Goal: Transaction & Acquisition: Purchase product/service

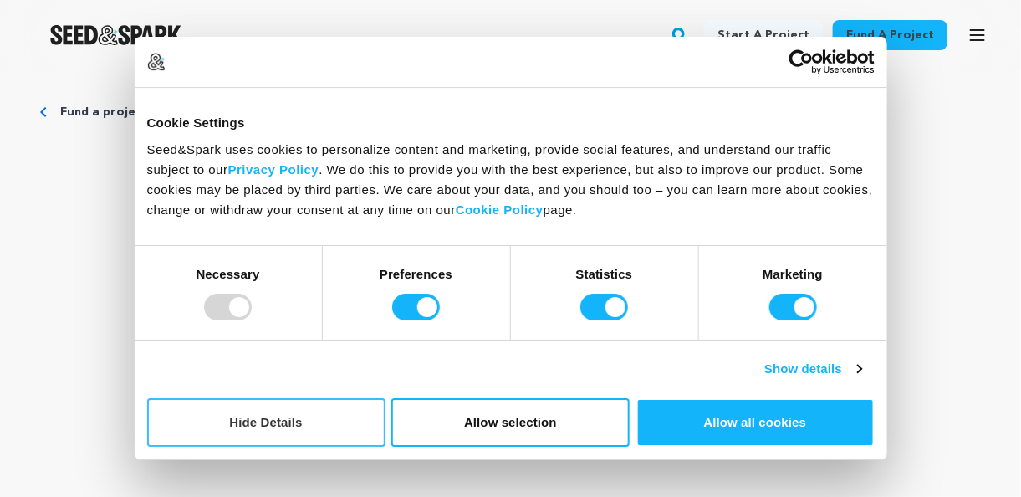
click at [307, 420] on button "Hide Details" at bounding box center [266, 422] width 238 height 49
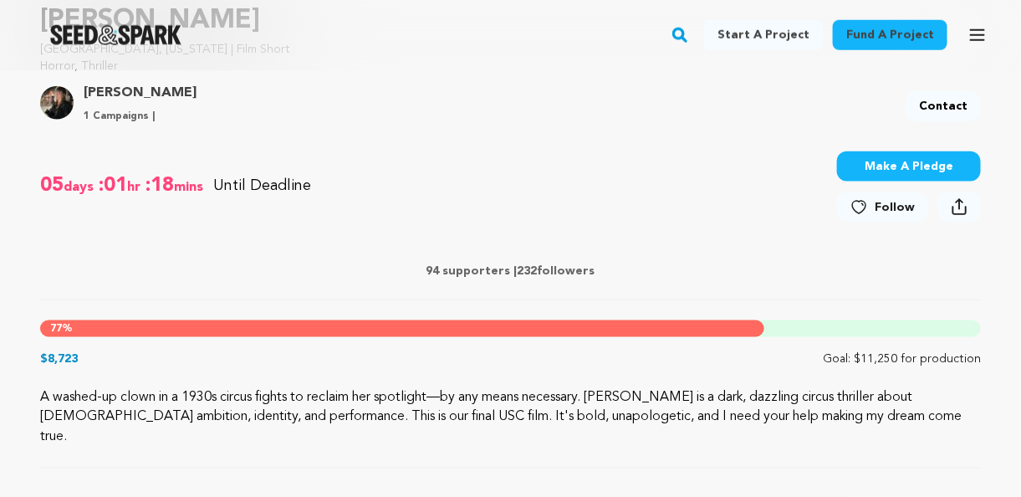
scroll to position [668, 0]
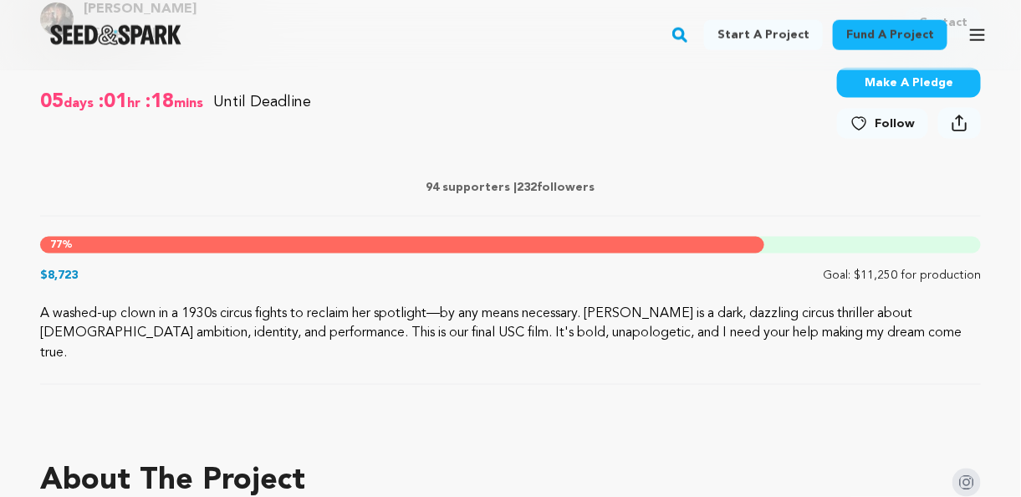
click at [317, 415] on div at bounding box center [510, 424] width 941 height 27
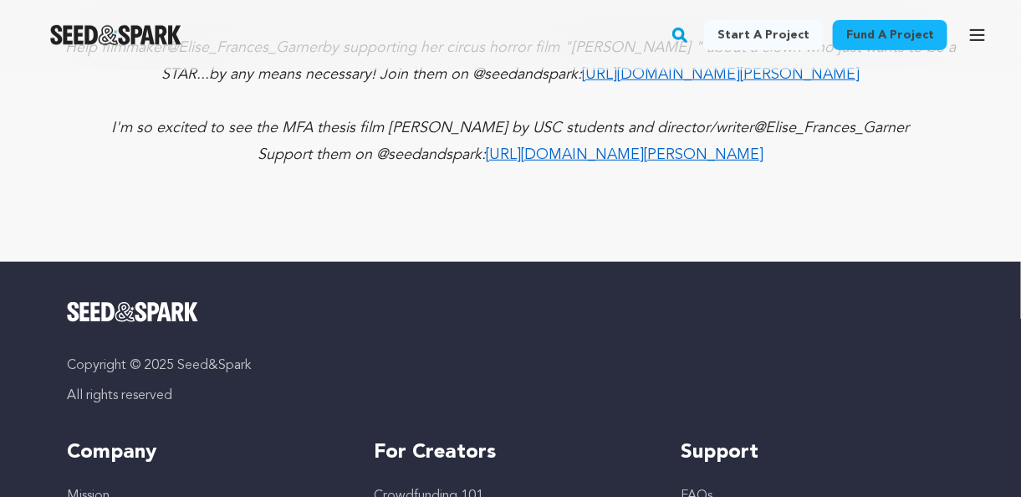
scroll to position [4234, 0]
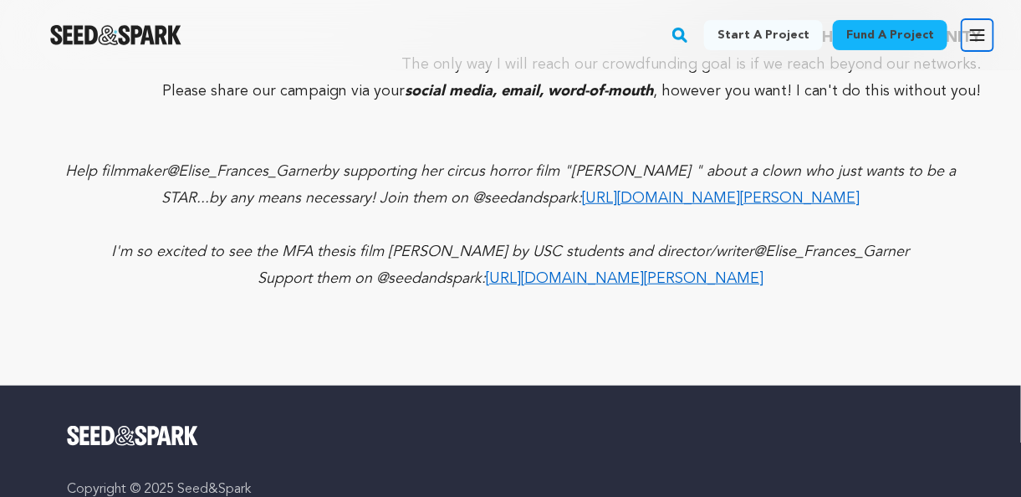
click at [986, 33] on icon "button" at bounding box center [978, 35] width 20 height 20
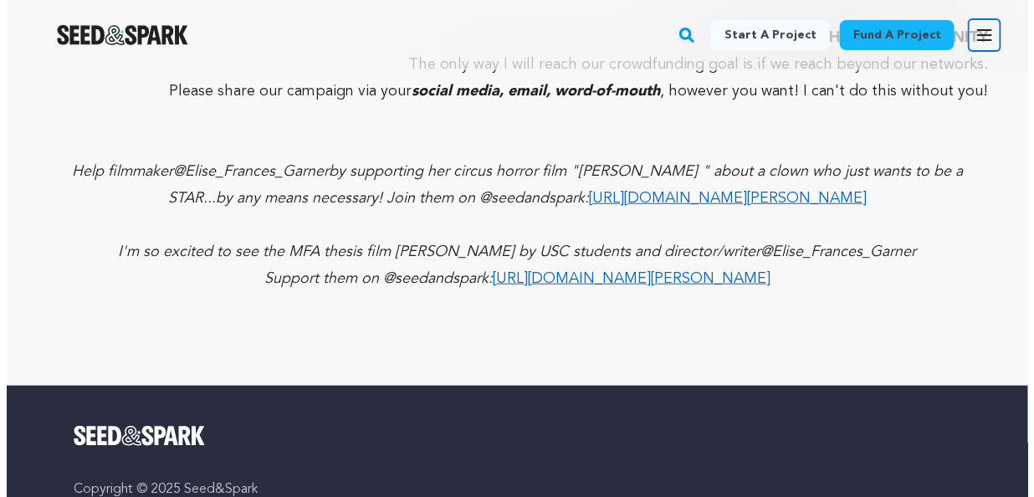
scroll to position [4212, 0]
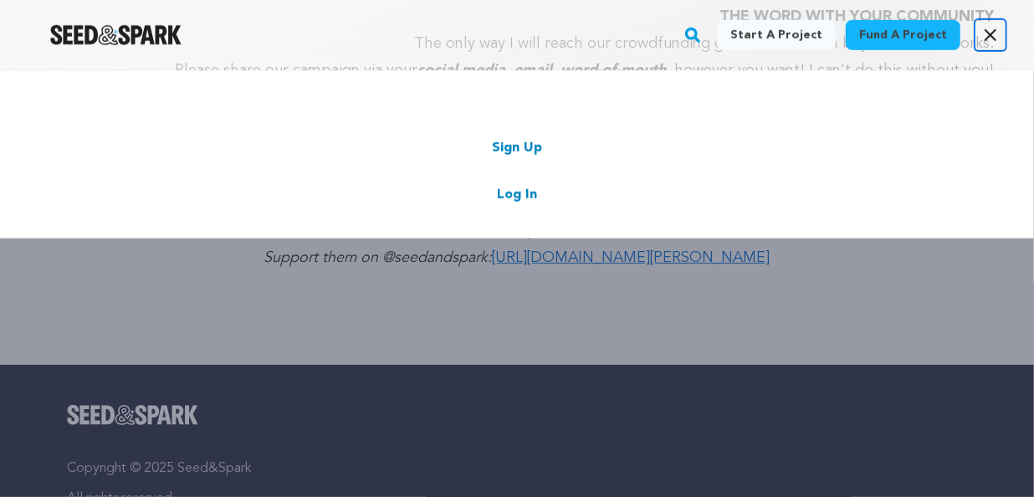
click at [989, 30] on icon "button" at bounding box center [990, 35] width 20 height 20
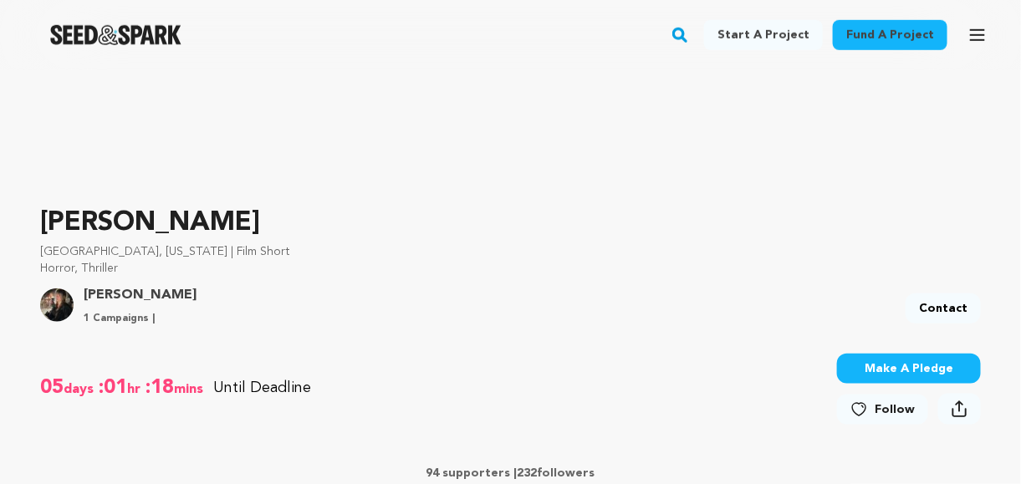
scroll to position [418, 0]
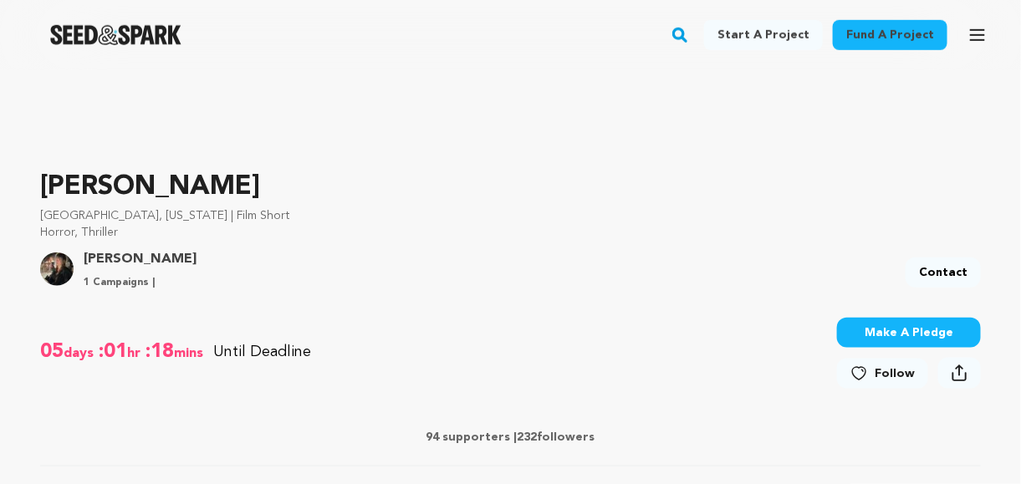
click at [884, 325] on button "Make A Pledge" at bounding box center [909, 333] width 144 height 30
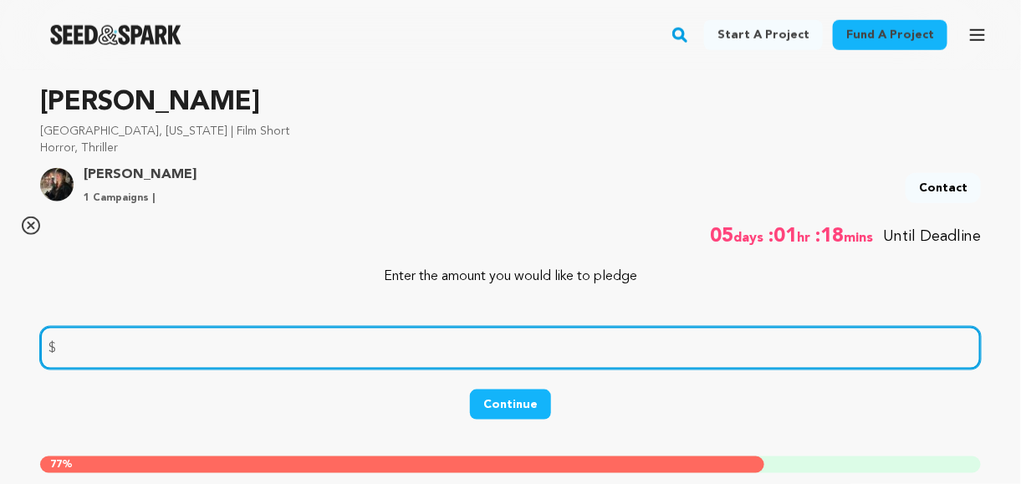
scroll to position [585, 0]
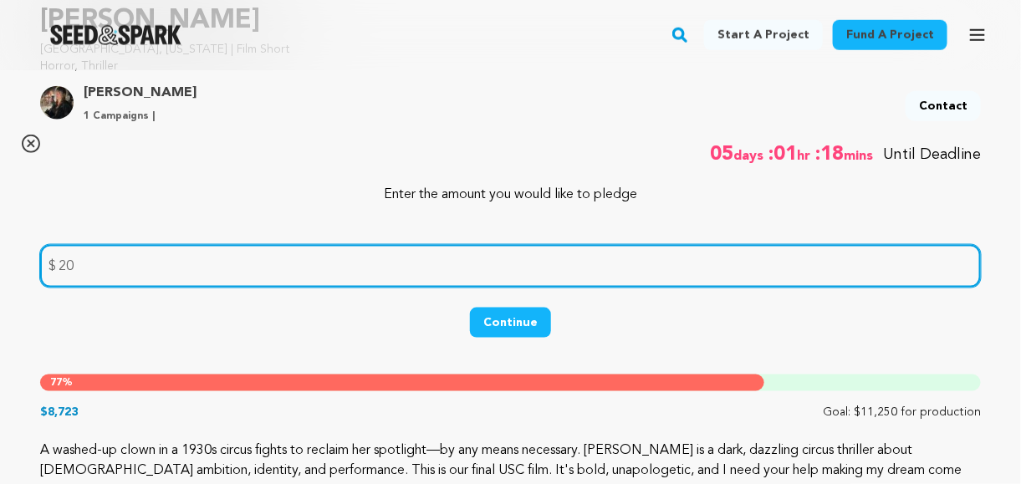
type input "20"
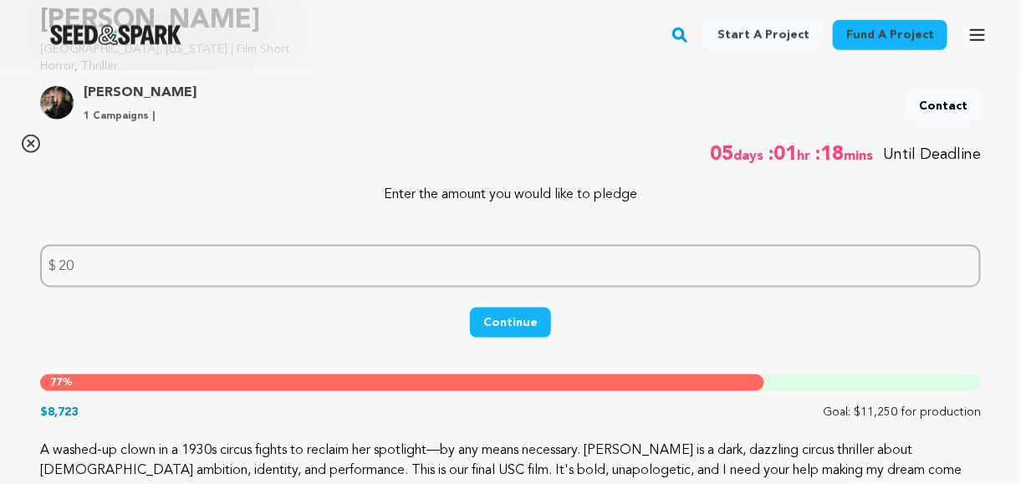
click at [501, 317] on button "Continue" at bounding box center [510, 323] width 81 height 30
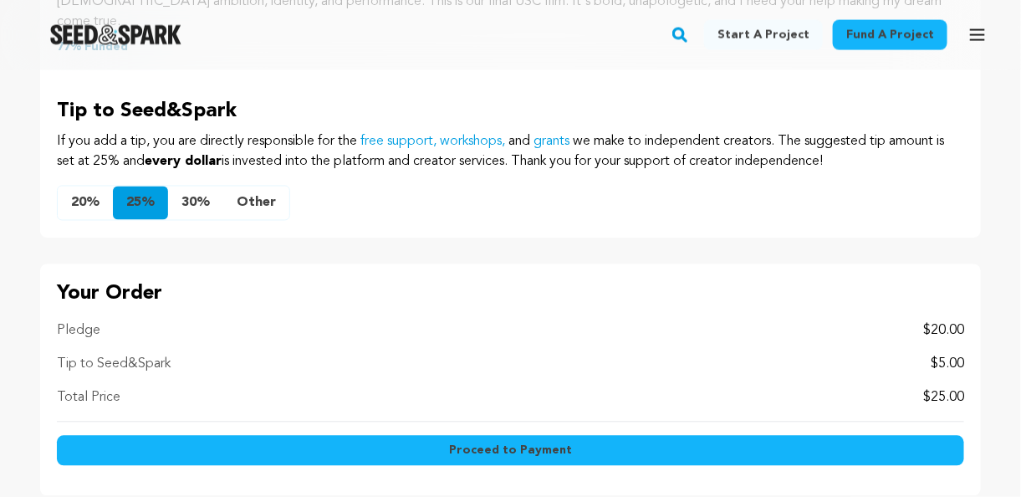
scroll to position [1004, 0]
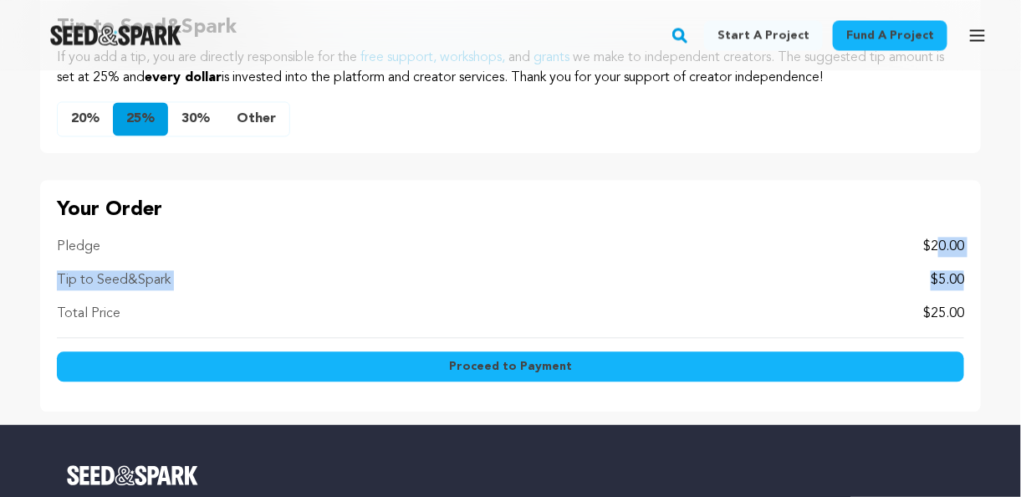
drag, startPoint x: 939, startPoint y: 227, endPoint x: 971, endPoint y: 238, distance: 33.3
click at [971, 238] on div "Your Order Pledge $20.00 Tip to Seed&Spark $5.00 Total Price $25.00 Proceed to …" at bounding box center [510, 296] width 941 height 232
drag, startPoint x: 971, startPoint y: 238, endPoint x: 964, endPoint y: 231, distance: 9.5
click at [964, 237] on p "$20.00" at bounding box center [943, 247] width 41 height 20
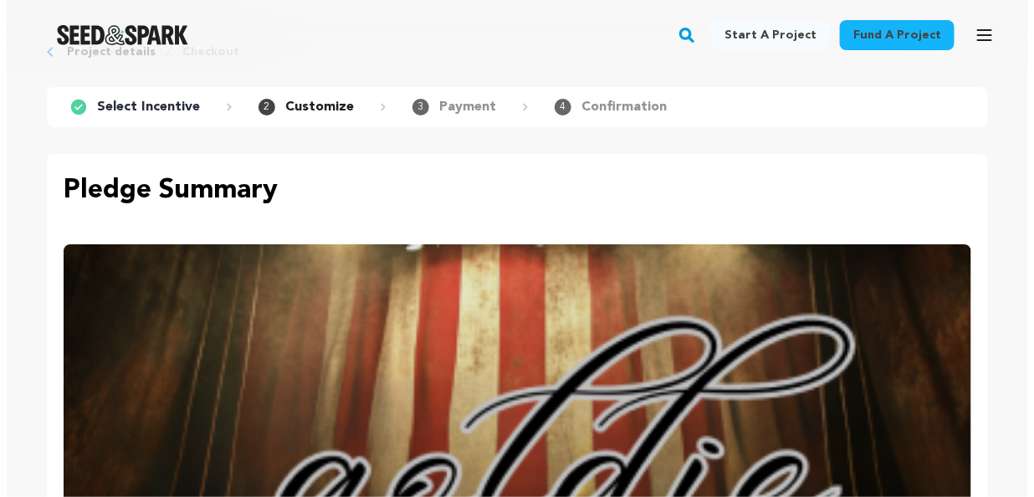
scroll to position [0, 0]
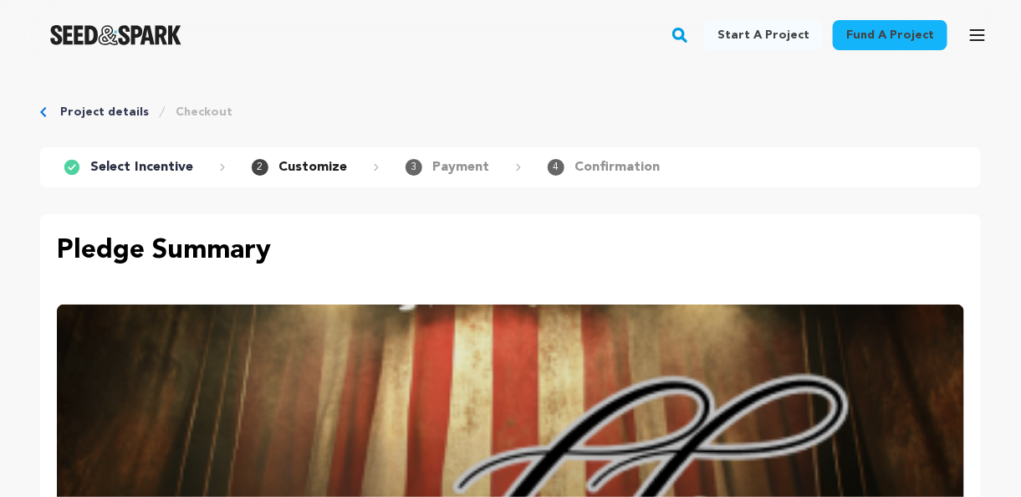
click at [183, 110] on link "Checkout" at bounding box center [204, 112] width 57 height 17
click at [452, 168] on p "Payment" at bounding box center [460, 167] width 57 height 20
click at [602, 157] on p "Confirmation" at bounding box center [617, 167] width 85 height 20
click at [983, 30] on icon "button" at bounding box center [977, 35] width 13 height 10
